Goal: Information Seeking & Learning: Learn about a topic

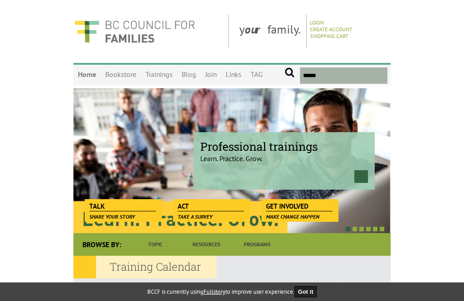
click at [212, 75] on link "Join" at bounding box center [211, 74] width 20 height 21
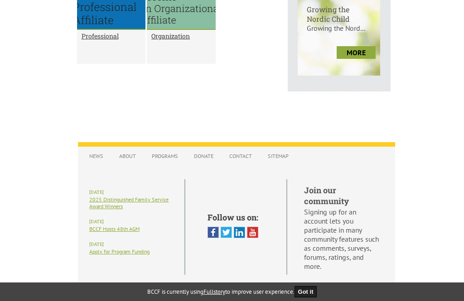
scroll to position [536, 0]
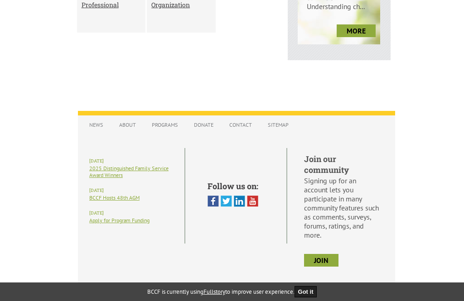
click at [282, 133] on link "Sitemap" at bounding box center [278, 125] width 30 height 16
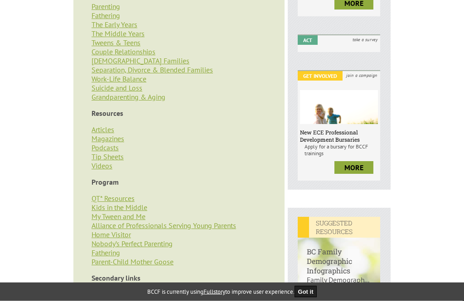
scroll to position [260, 0]
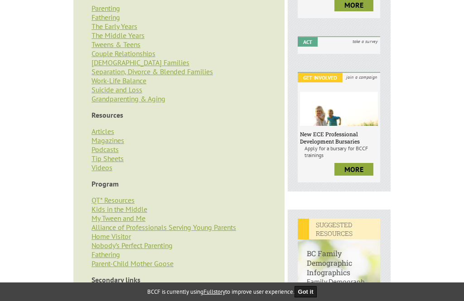
click at [116, 163] on link "Tip Sheets" at bounding box center [108, 158] width 32 height 9
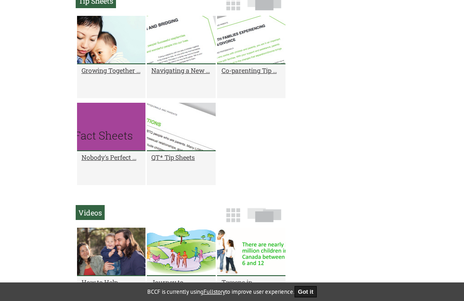
scroll to position [807, 0]
click at [244, 75] on h2 "Co-parenting Tip ..." at bounding box center [251, 70] width 59 height 9
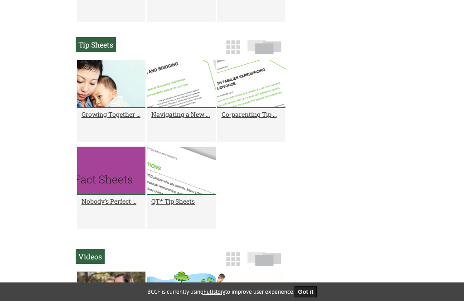
scroll to position [758, 0]
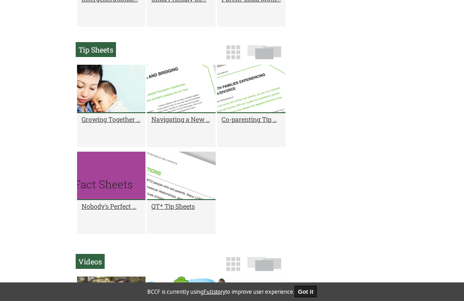
click at [239, 124] on h2 "Co-parenting Tip ..." at bounding box center [251, 120] width 59 height 9
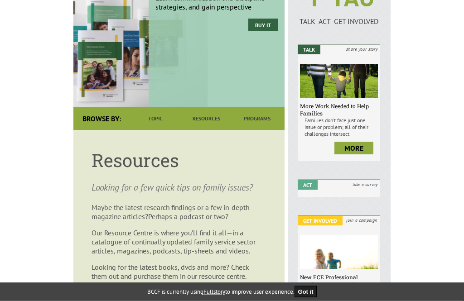
scroll to position [0, 0]
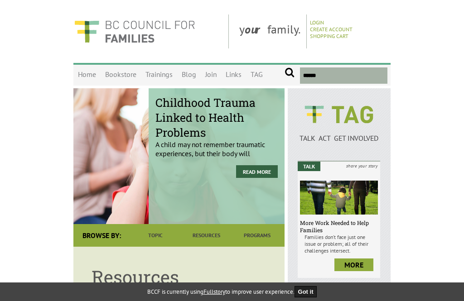
click at [220, 119] on span "Childhood Trauma Linked to Health Problems" at bounding box center [216, 117] width 122 height 45
click at [247, 176] on link "Read More" at bounding box center [257, 171] width 42 height 13
